Goal: Communication & Community: Connect with others

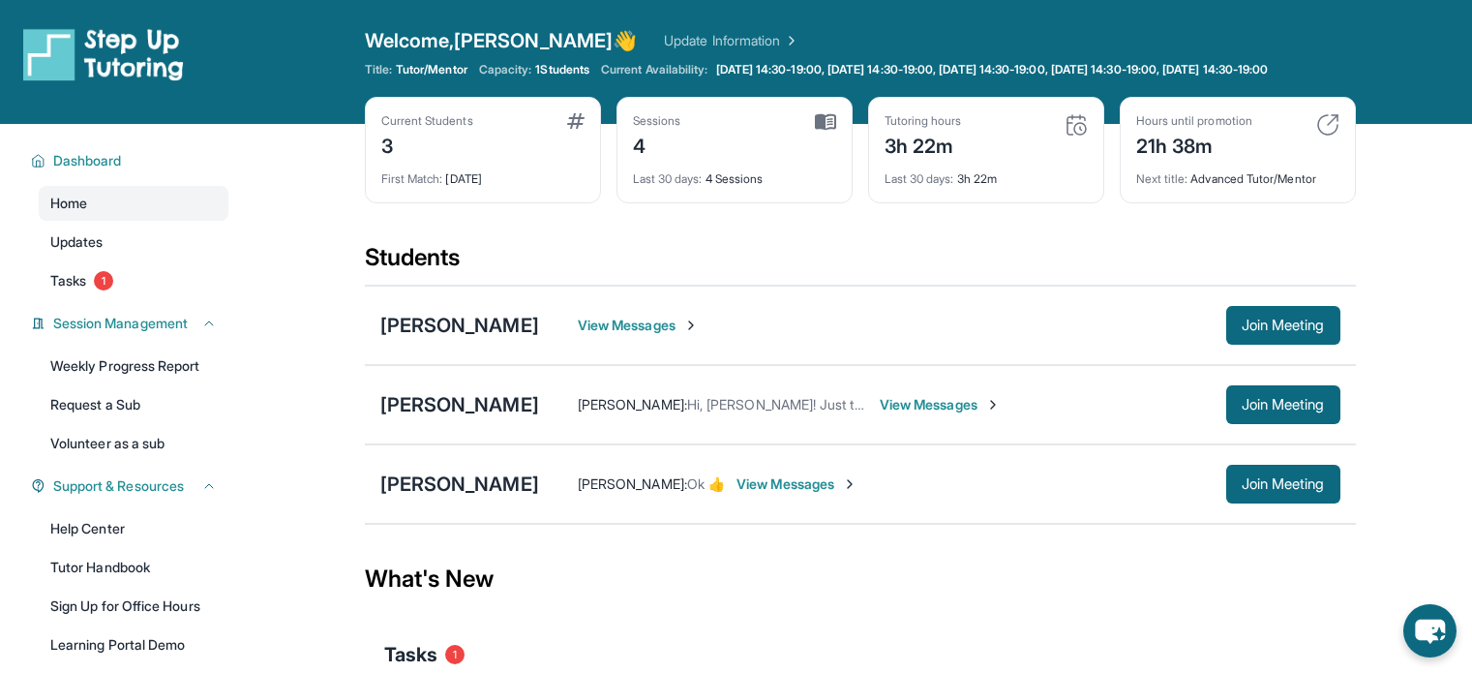
scroll to position [203, 0]
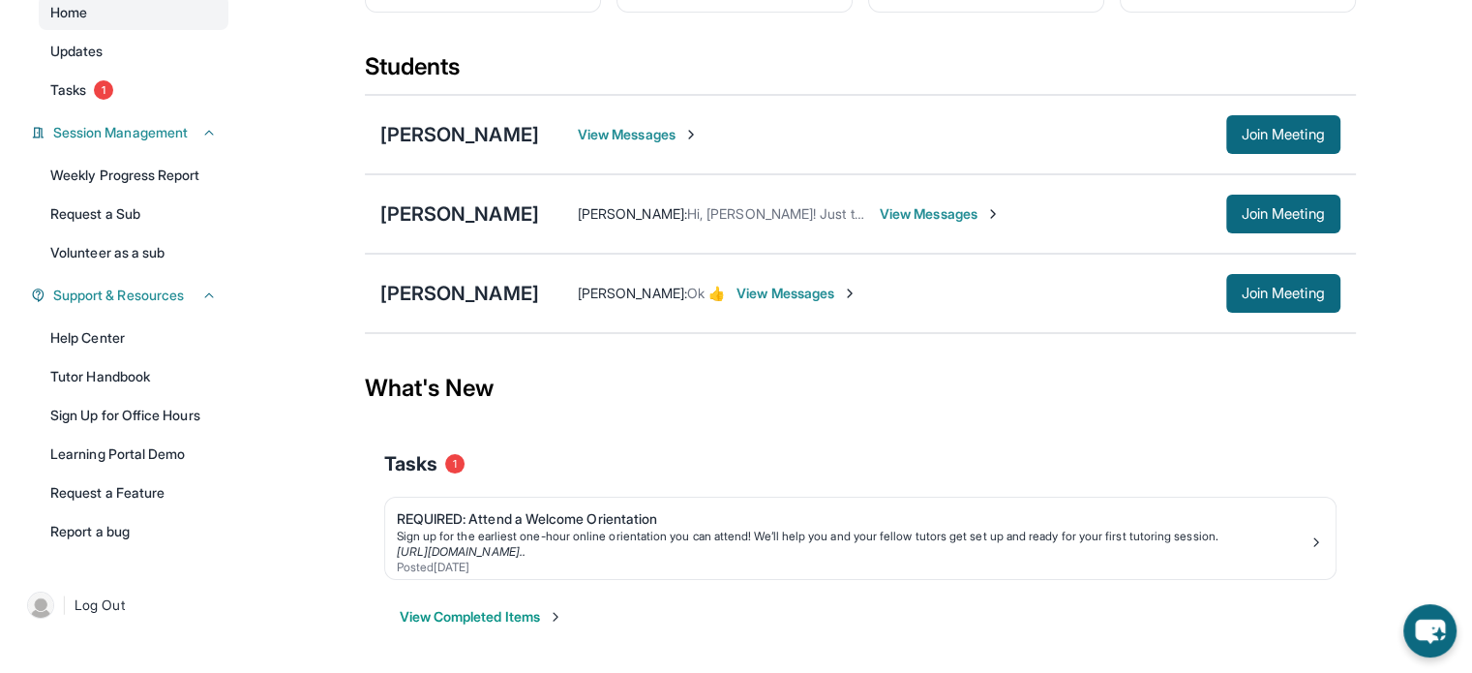
click at [975, 212] on span "View Messages" at bounding box center [940, 213] width 121 height 19
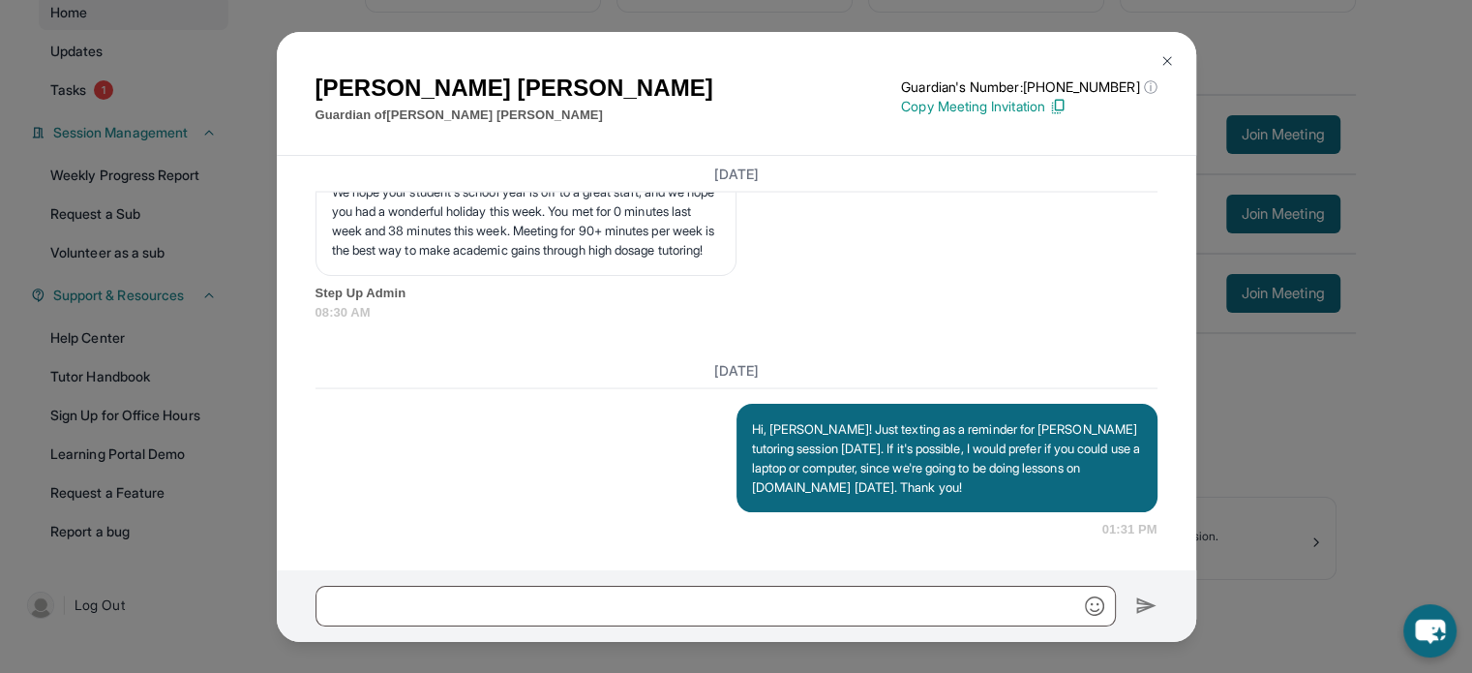
scroll to position [4022, 0]
click at [1165, 57] on img at bounding box center [1167, 60] width 15 height 15
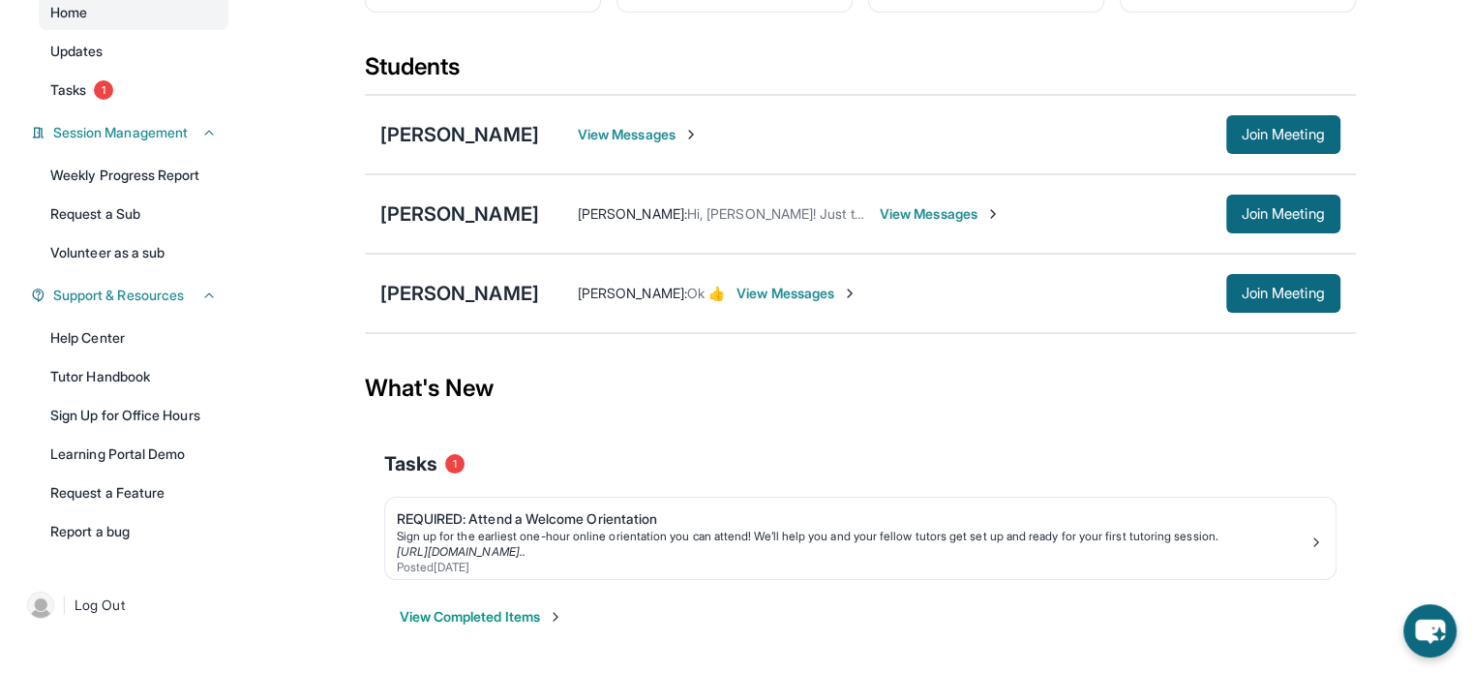
click at [894, 211] on span "View Messages" at bounding box center [940, 213] width 121 height 19
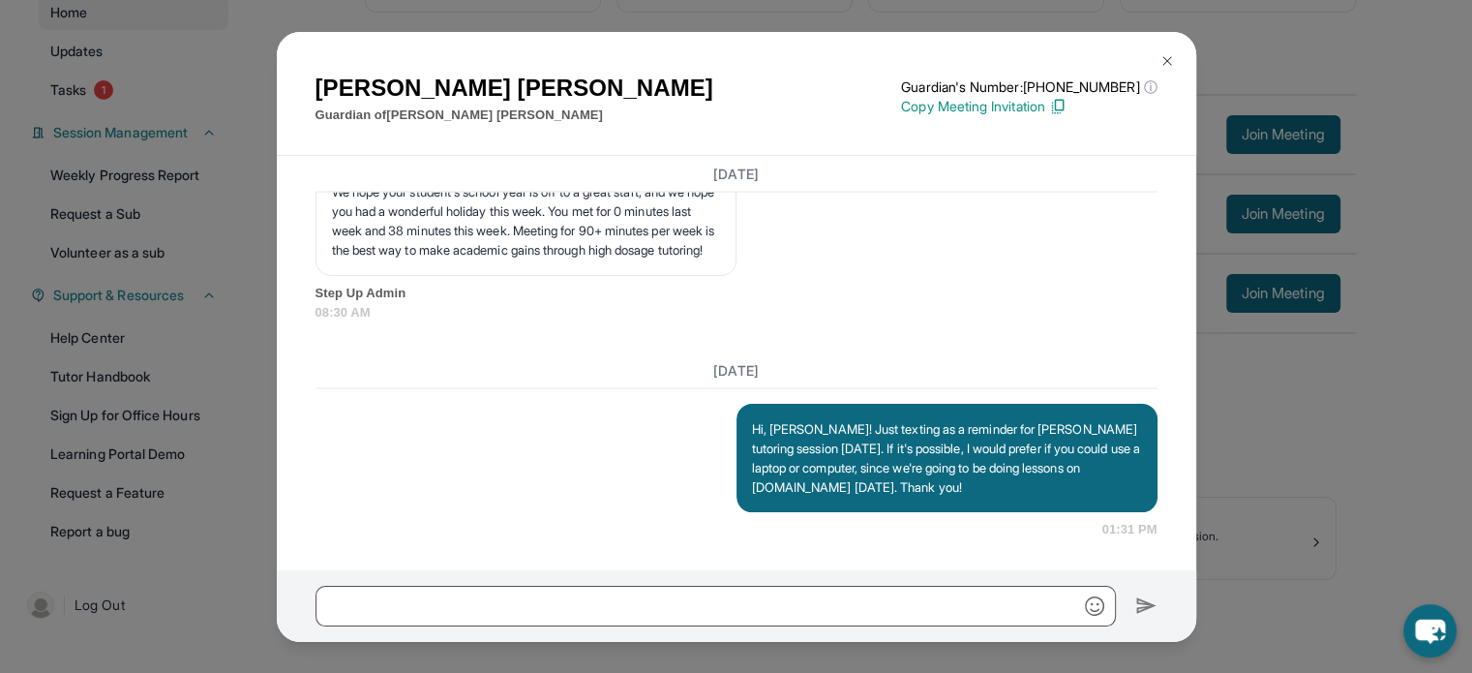
click at [1312, 458] on div "[PERSON_NAME] Guardian of [PERSON_NAME] Guardian's Number: [PHONE_NUMBER] ⓘ Thi…" at bounding box center [736, 336] width 1472 height 673
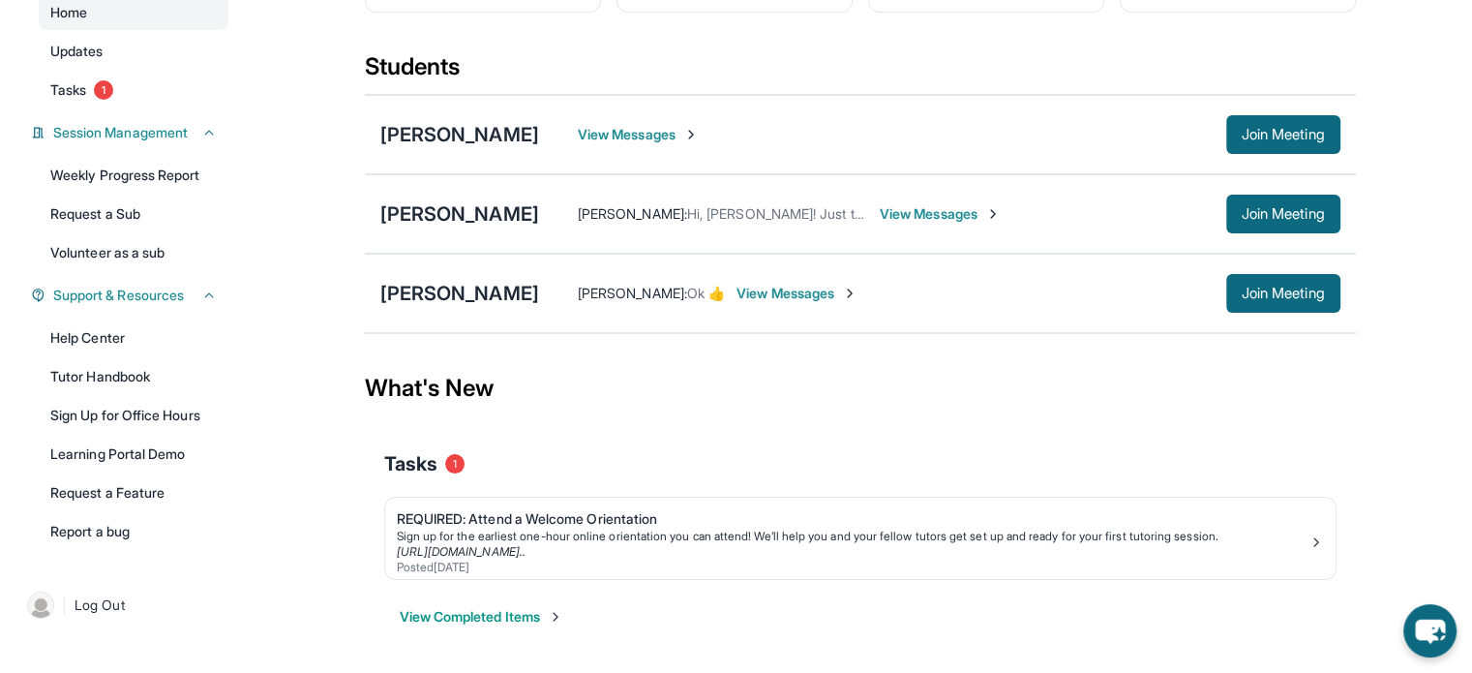
click at [935, 214] on span "View Messages" at bounding box center [940, 213] width 121 height 19
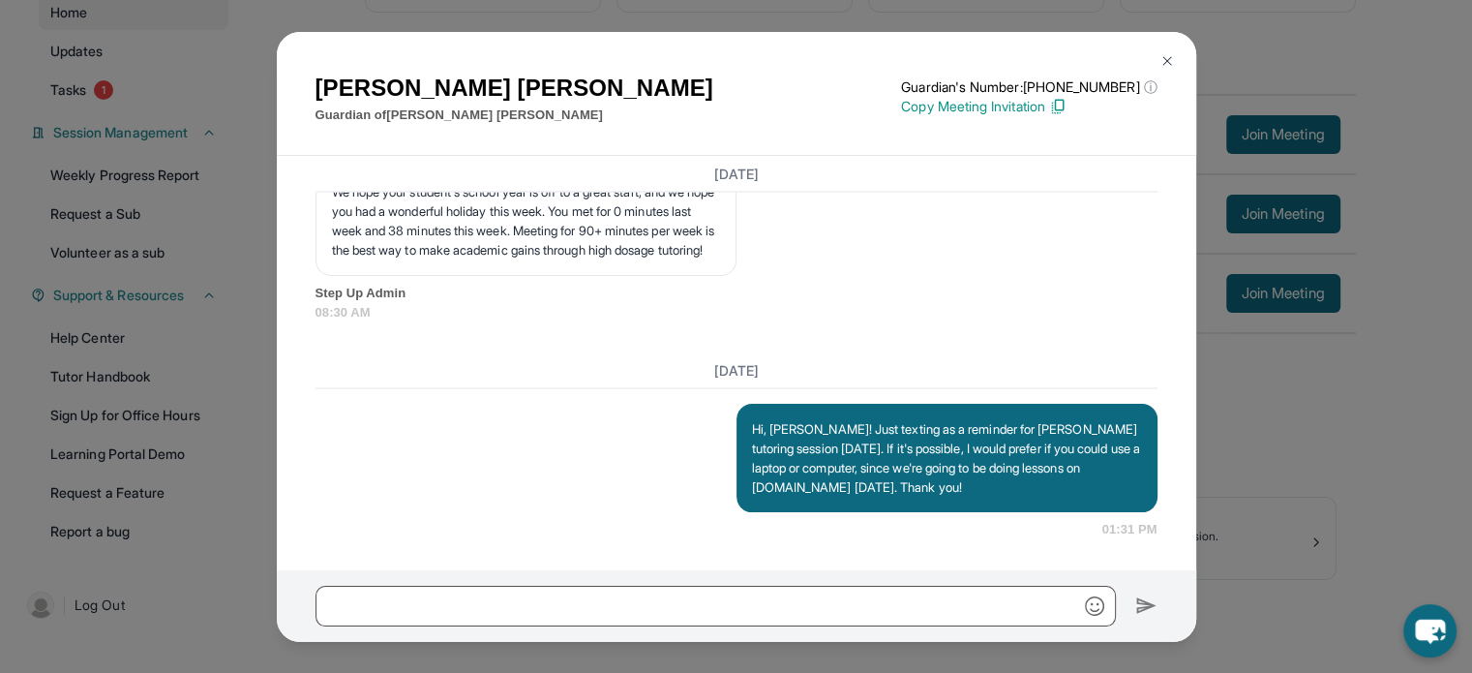
click at [1279, 434] on div "[PERSON_NAME] Guardian of [PERSON_NAME] Guardian's Number: [PHONE_NUMBER] ⓘ Thi…" at bounding box center [736, 336] width 1472 height 673
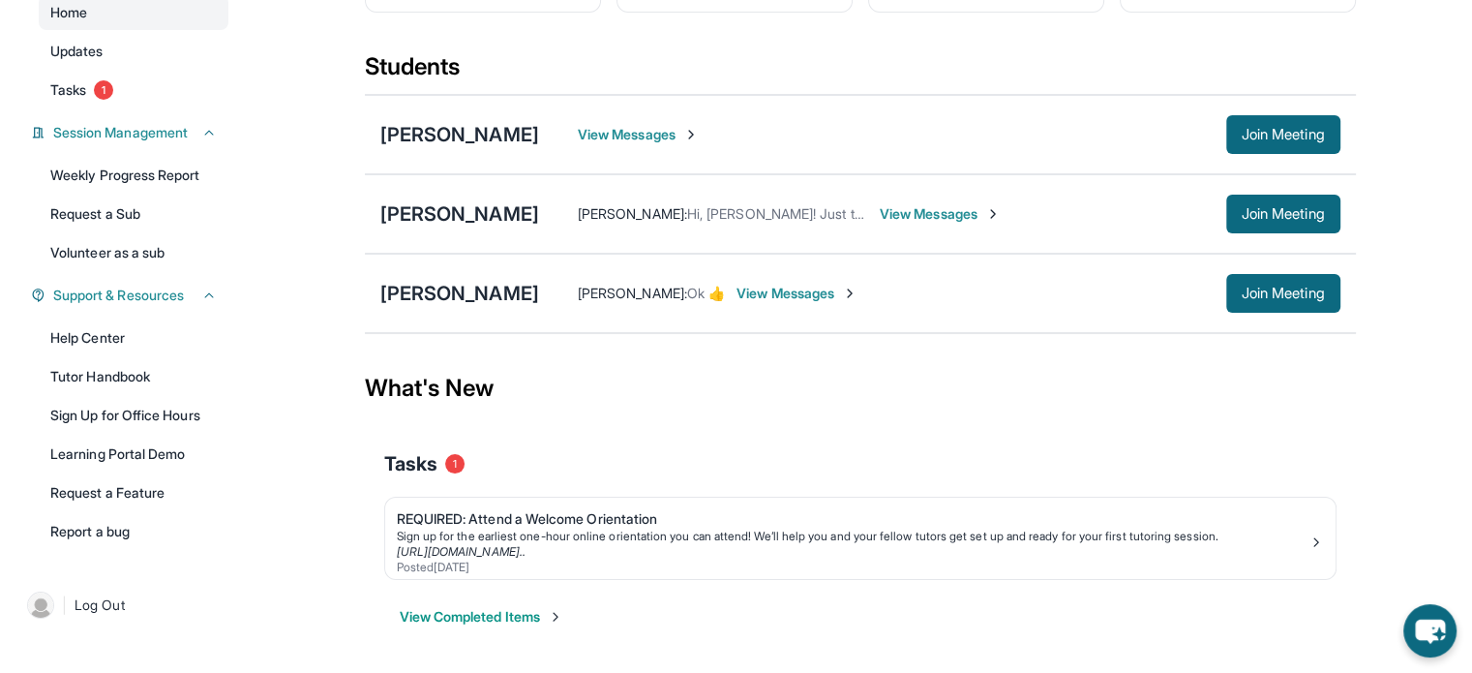
scroll to position [201, 0]
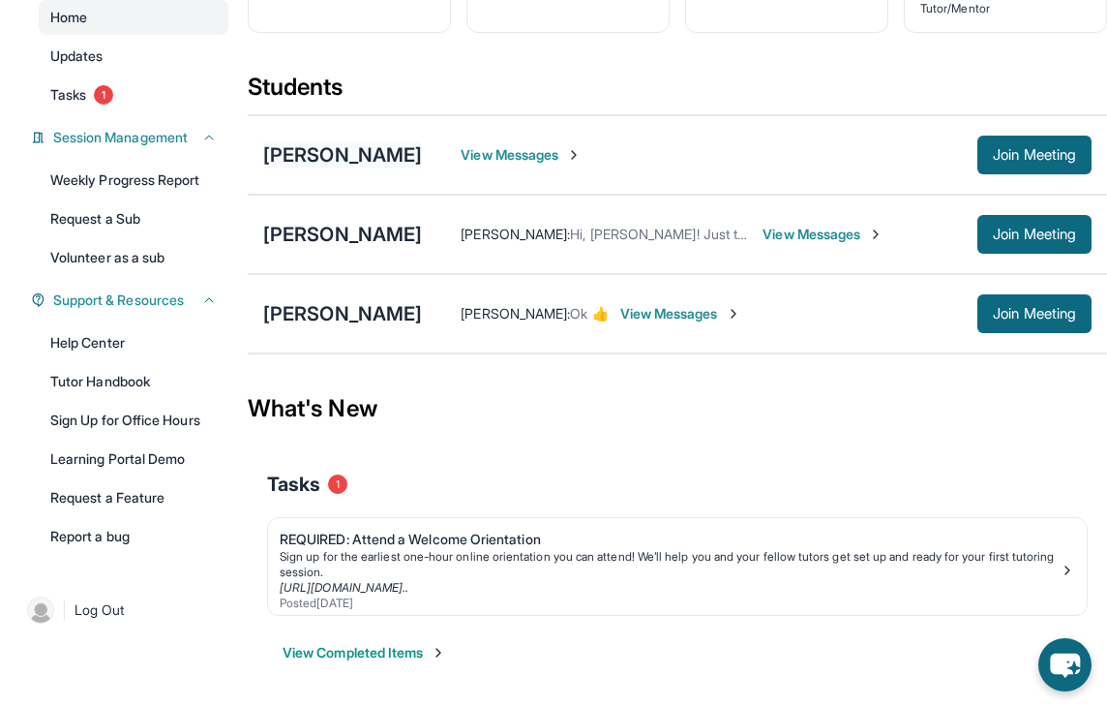
click at [265, 146] on div "[PERSON_NAME]" at bounding box center [342, 154] width 159 height 27
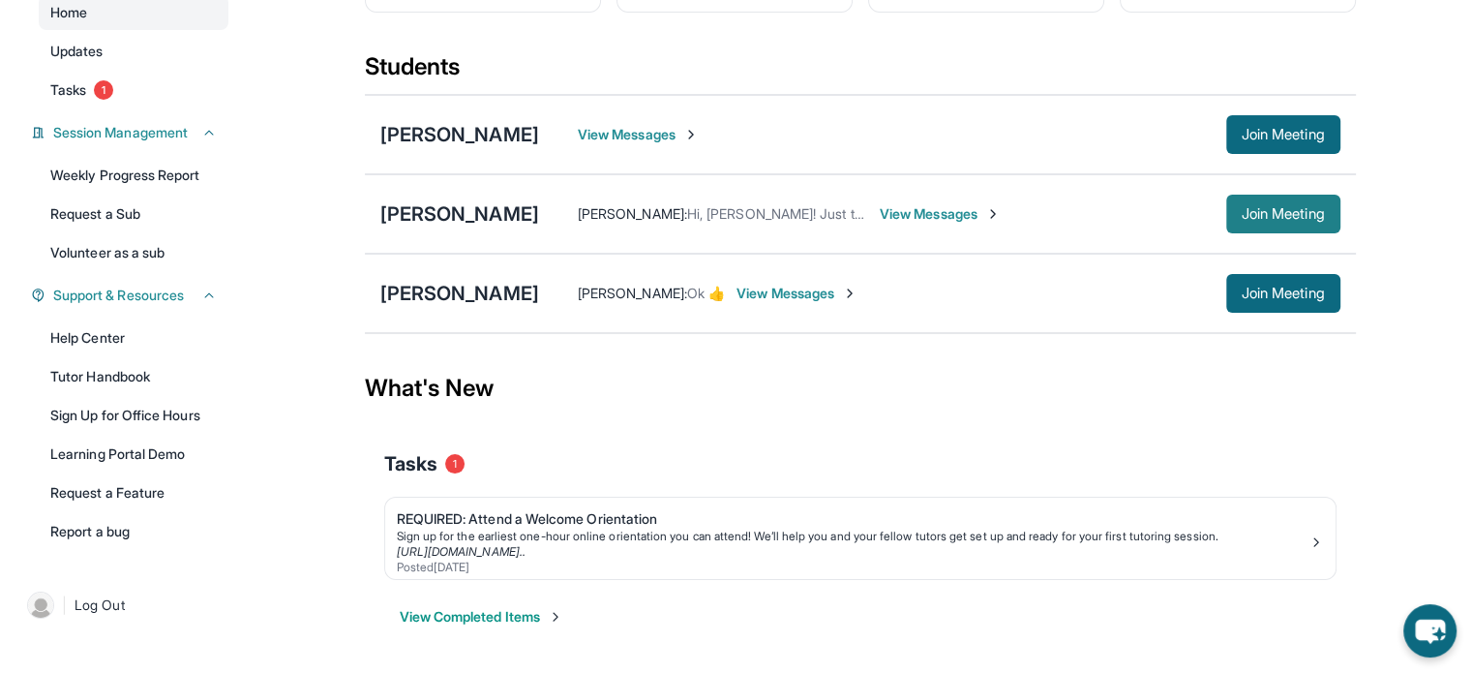
click at [1242, 219] on span "Join Meeting" at bounding box center [1283, 214] width 83 height 12
click at [916, 216] on span "View Messages" at bounding box center [940, 213] width 121 height 19
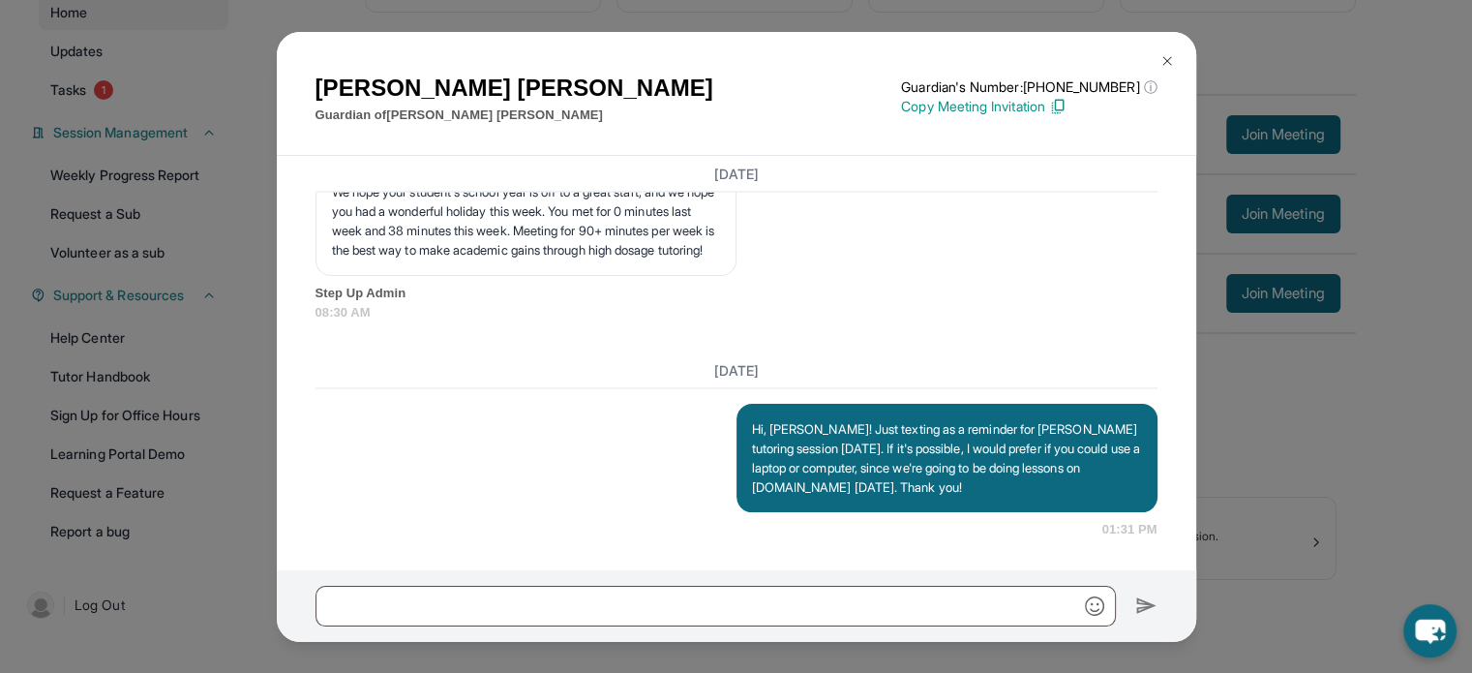
scroll to position [4022, 0]
click at [1226, 479] on div "[PERSON_NAME] Guardian of [PERSON_NAME] Guardian's Number: [PHONE_NUMBER] ⓘ Thi…" at bounding box center [736, 336] width 1472 height 673
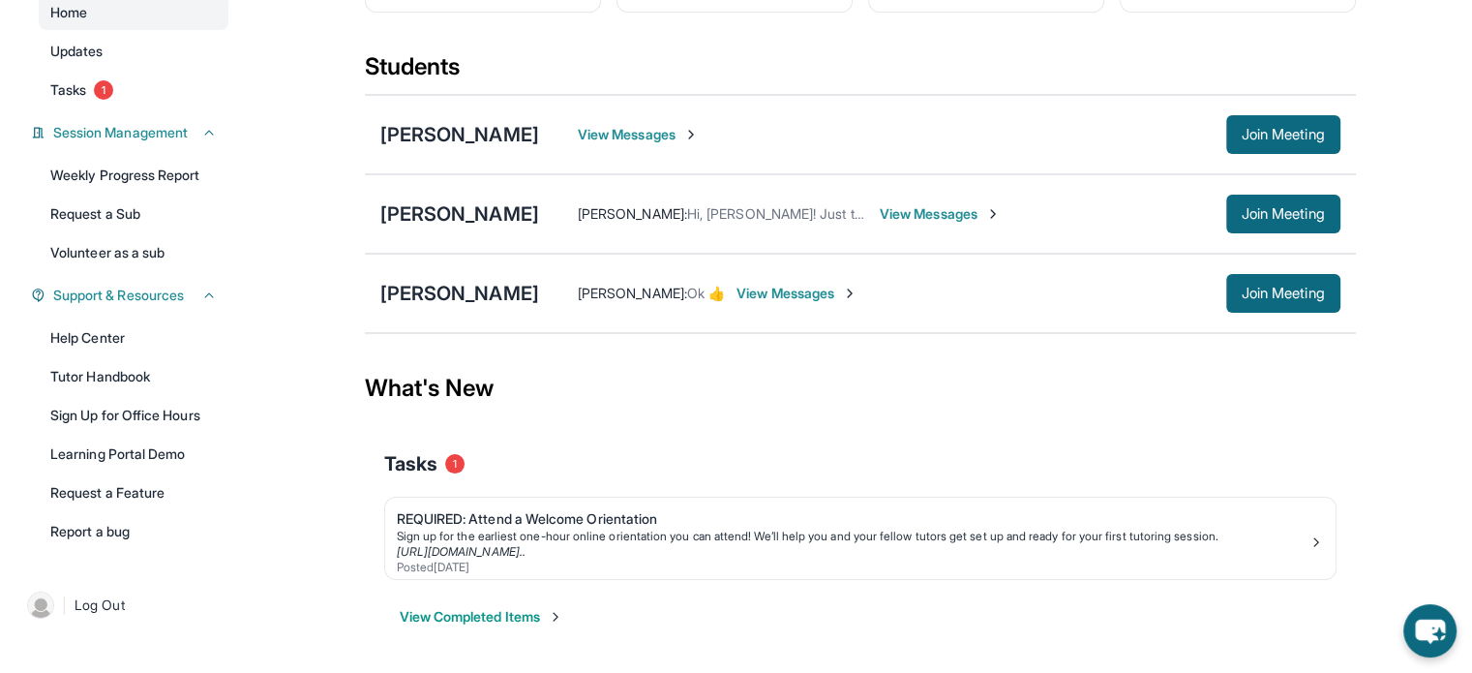
click at [948, 210] on span "View Messages" at bounding box center [940, 213] width 121 height 19
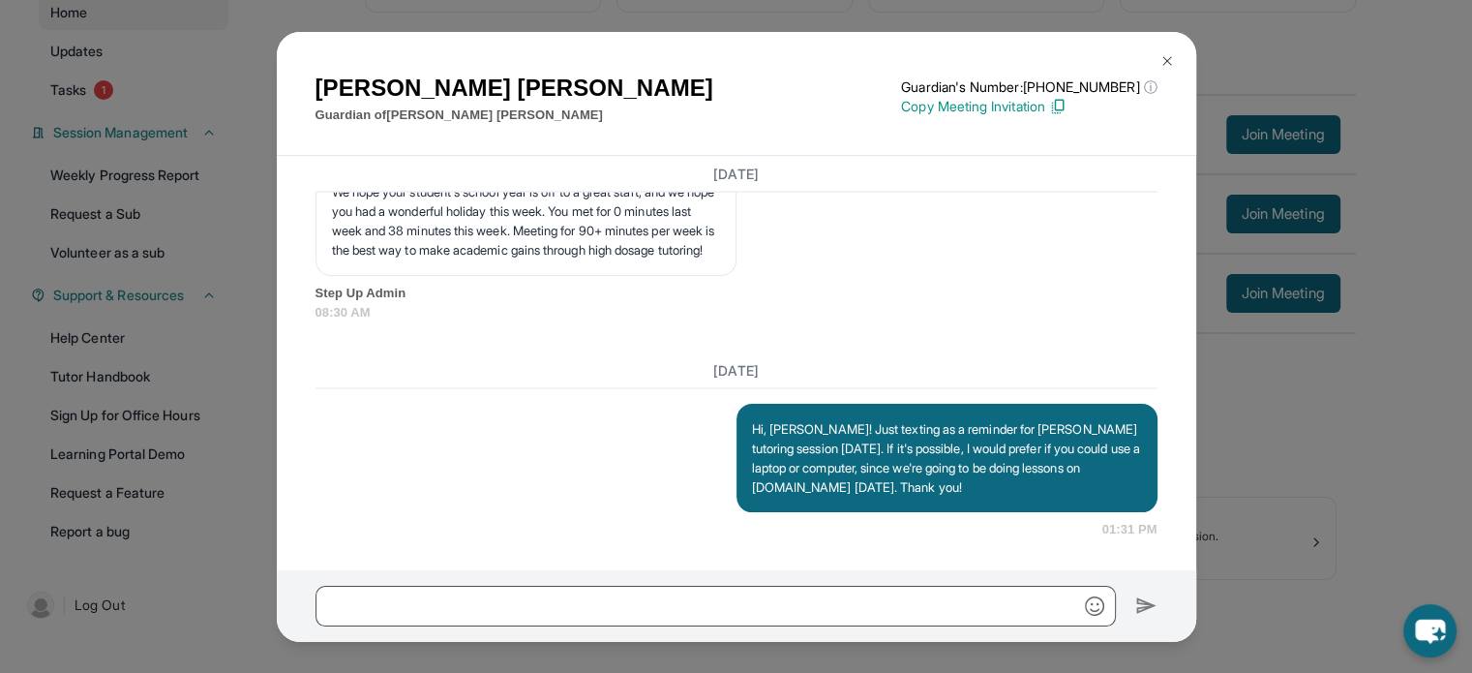
click at [1175, 54] on button at bounding box center [1167, 61] width 39 height 39
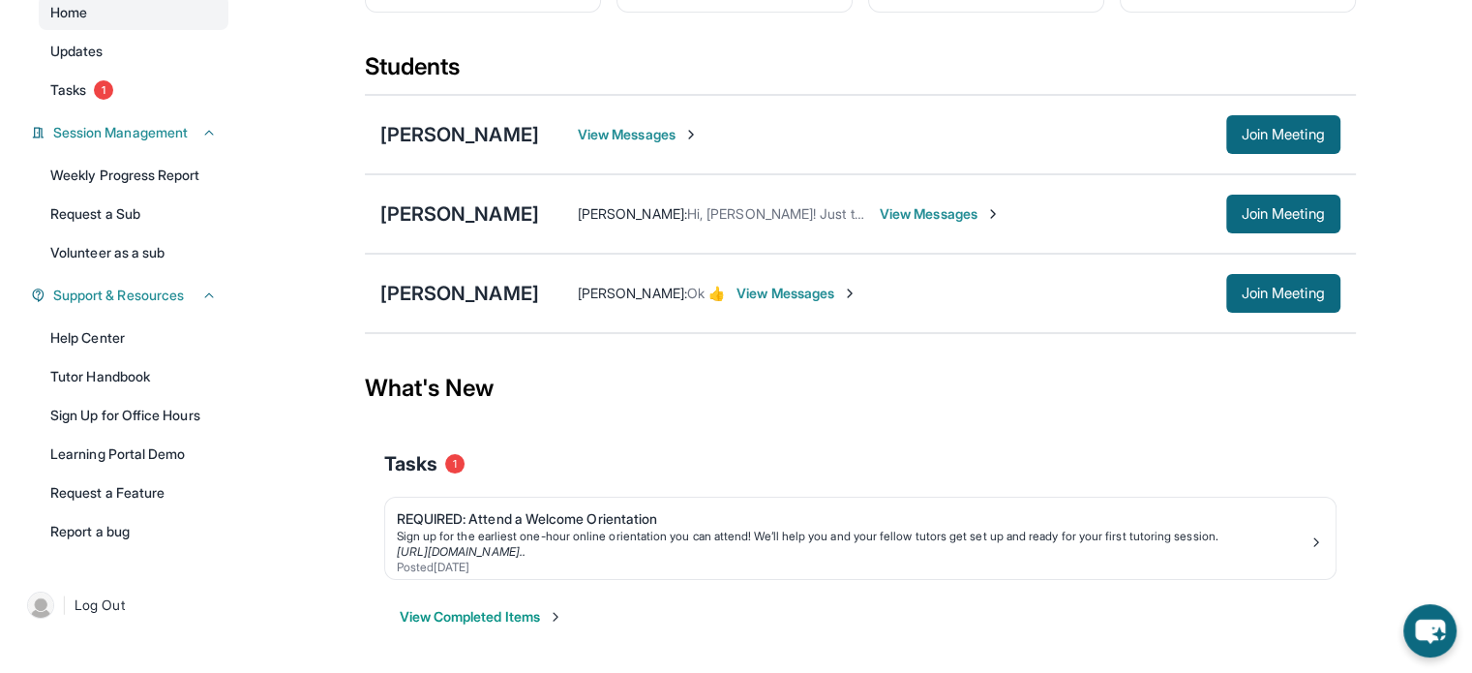
click at [923, 219] on span "View Messages" at bounding box center [940, 213] width 121 height 19
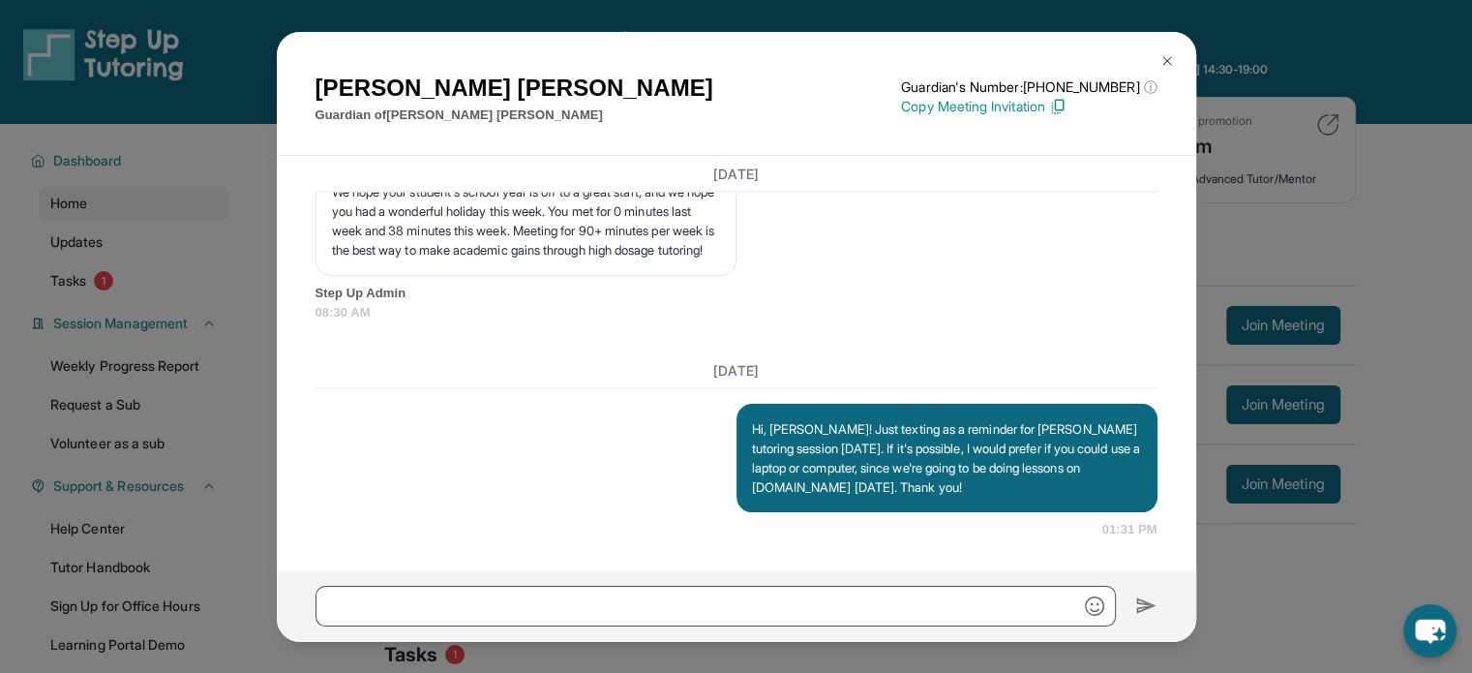
click at [1315, 580] on div "[PERSON_NAME] Guardian of [PERSON_NAME] Guardian's Number: [PHONE_NUMBER] ⓘ Thi…" at bounding box center [736, 336] width 1472 height 673
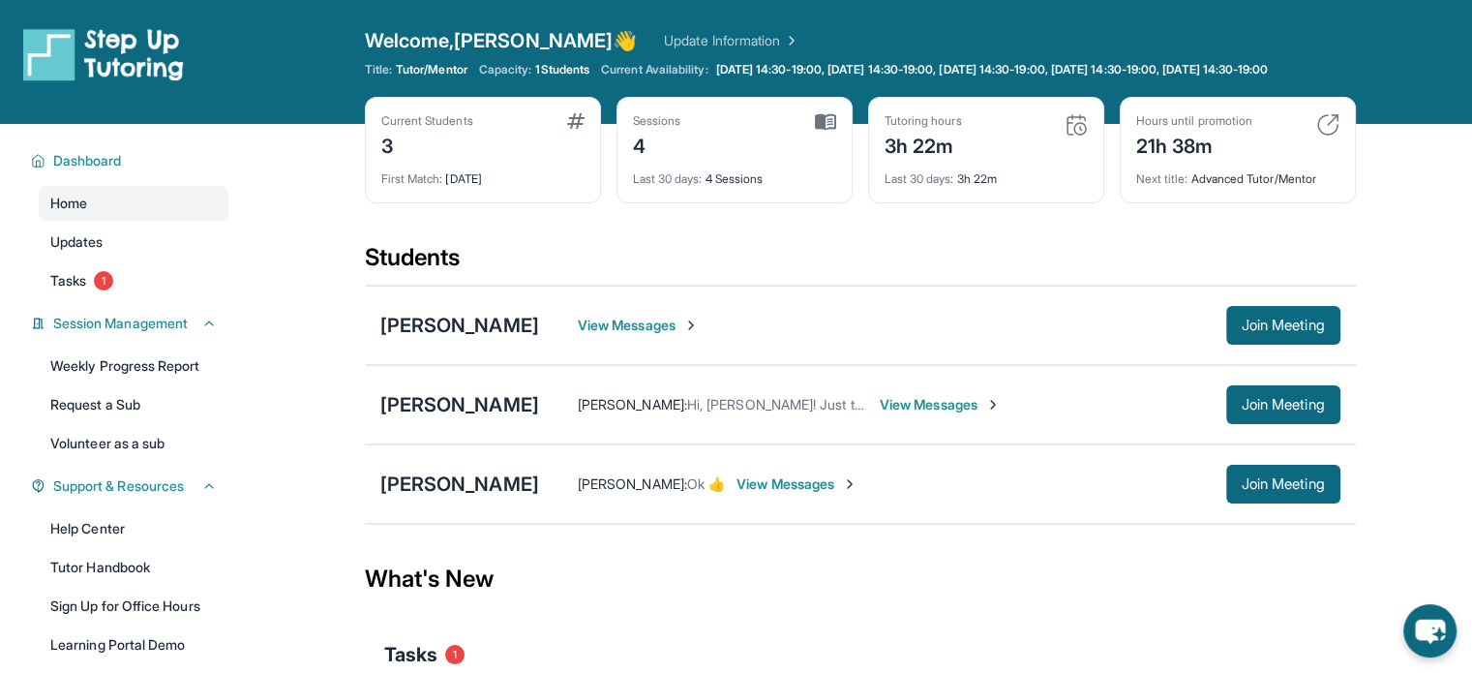
click at [973, 414] on span "View Messages" at bounding box center [940, 404] width 121 height 19
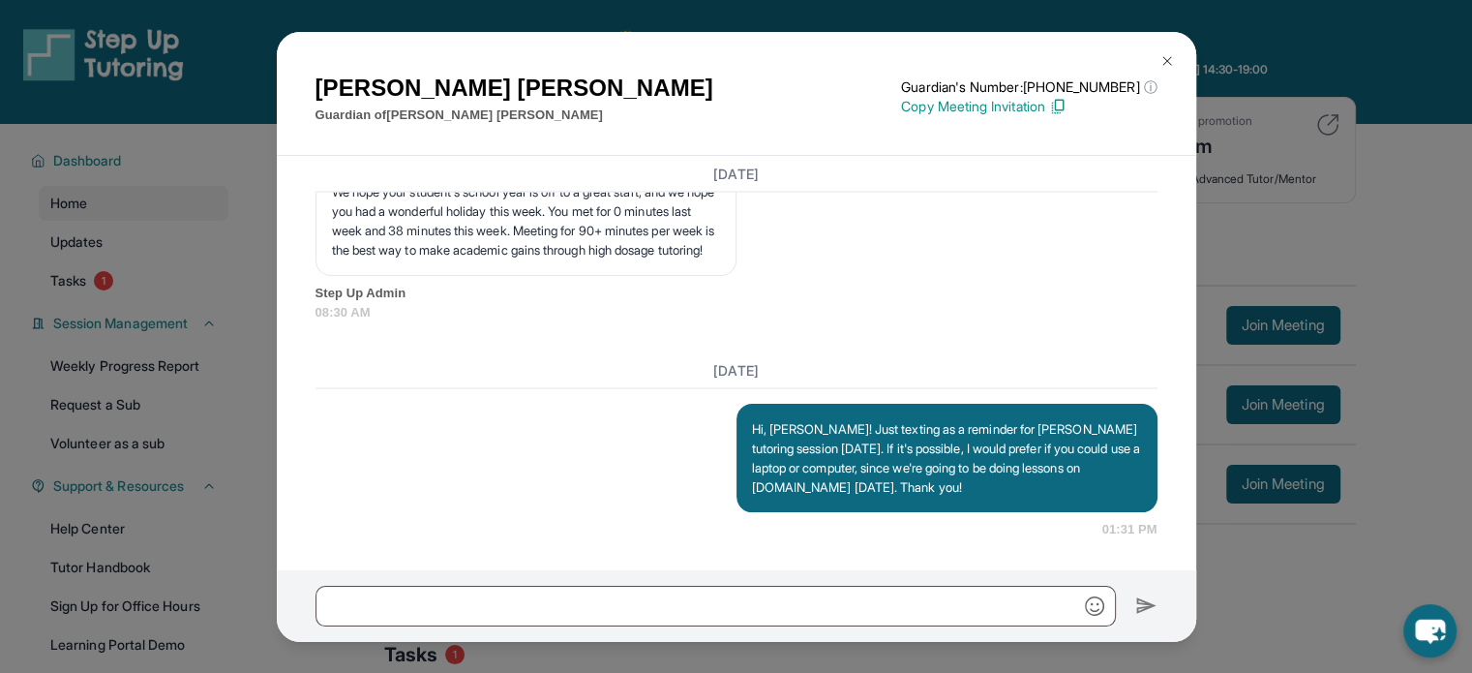
click at [1332, 212] on div "[PERSON_NAME] Guardian of [PERSON_NAME] Guardian's Number: [PHONE_NUMBER] ⓘ Thi…" at bounding box center [736, 336] width 1472 height 673
